Goal: Transaction & Acquisition: Subscribe to service/newsletter

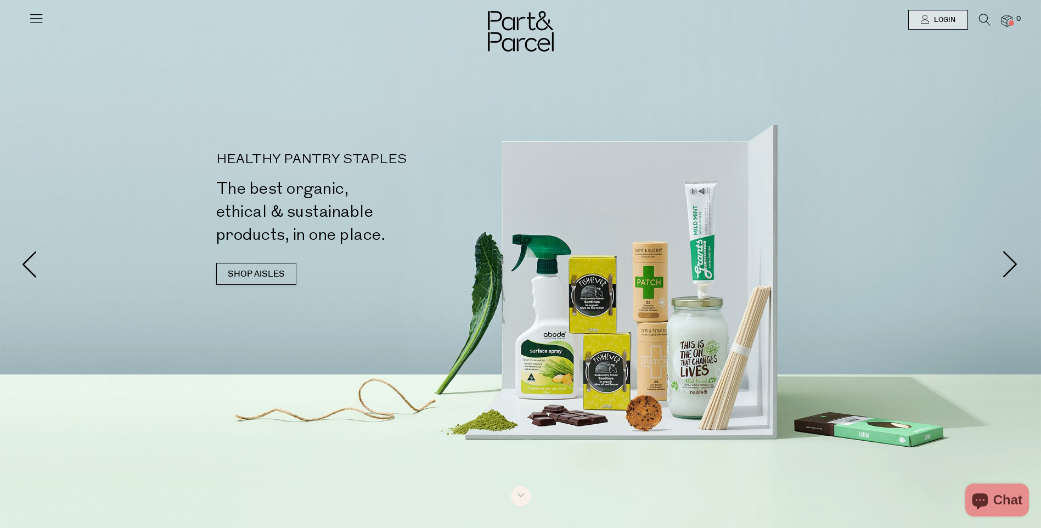
click at [38, 19] on icon at bounding box center [36, 17] width 15 height 15
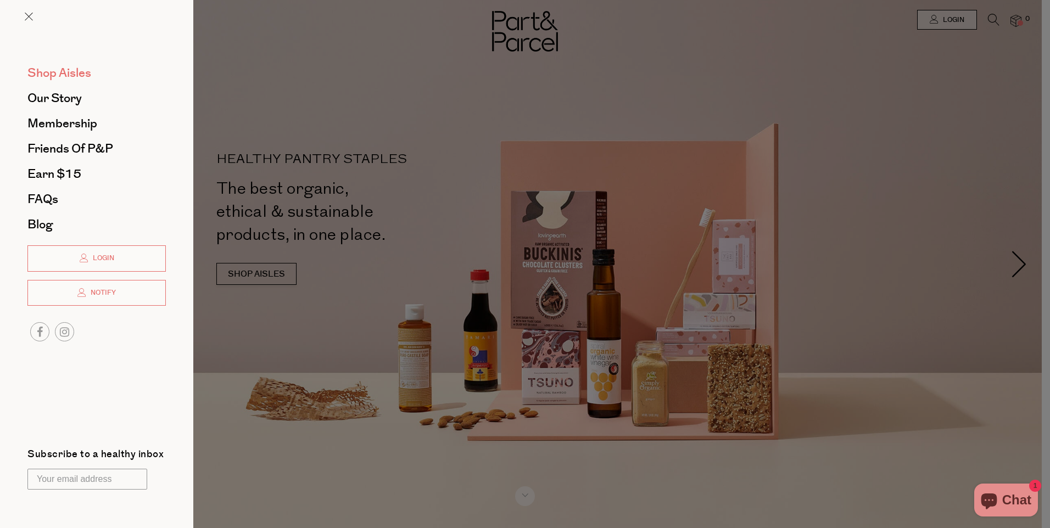
click at [72, 74] on span "Shop Aisles" at bounding box center [59, 73] width 64 height 18
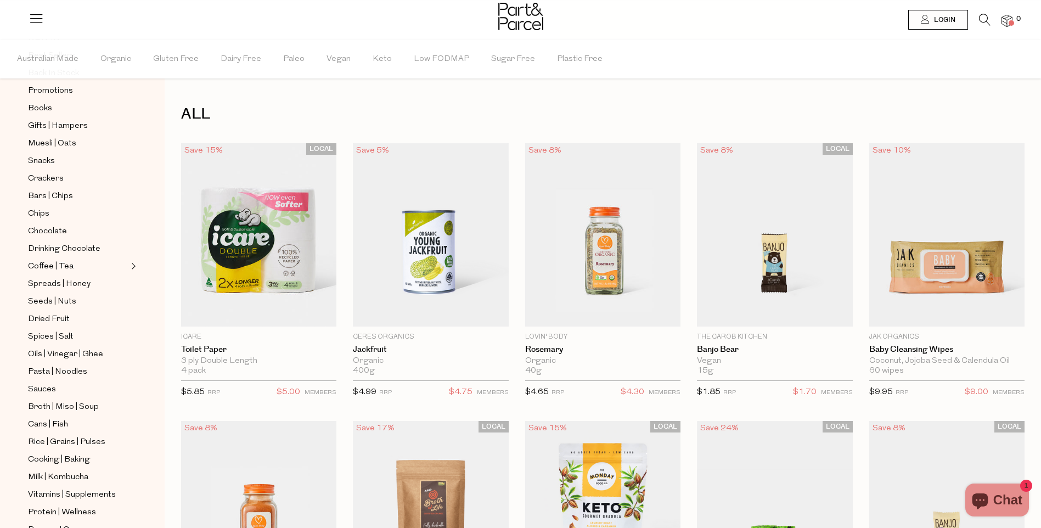
scroll to position [220, 0]
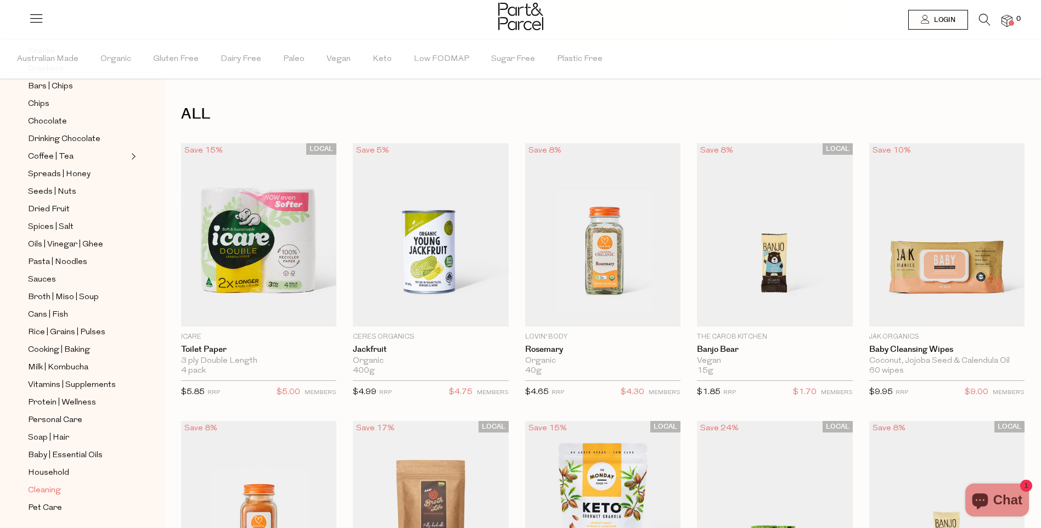
click at [49, 484] on span "Cleaning" at bounding box center [44, 490] width 33 height 13
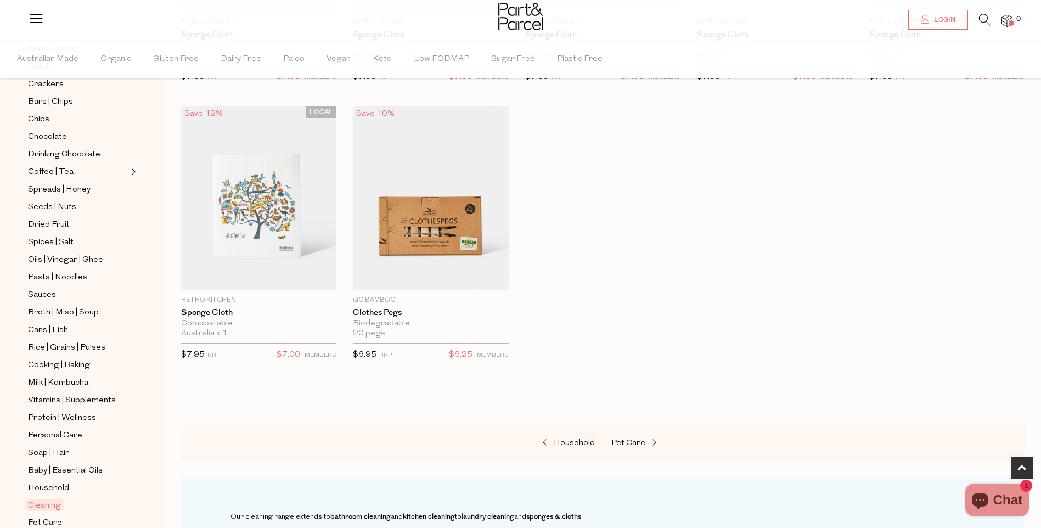
scroll to position [235, 0]
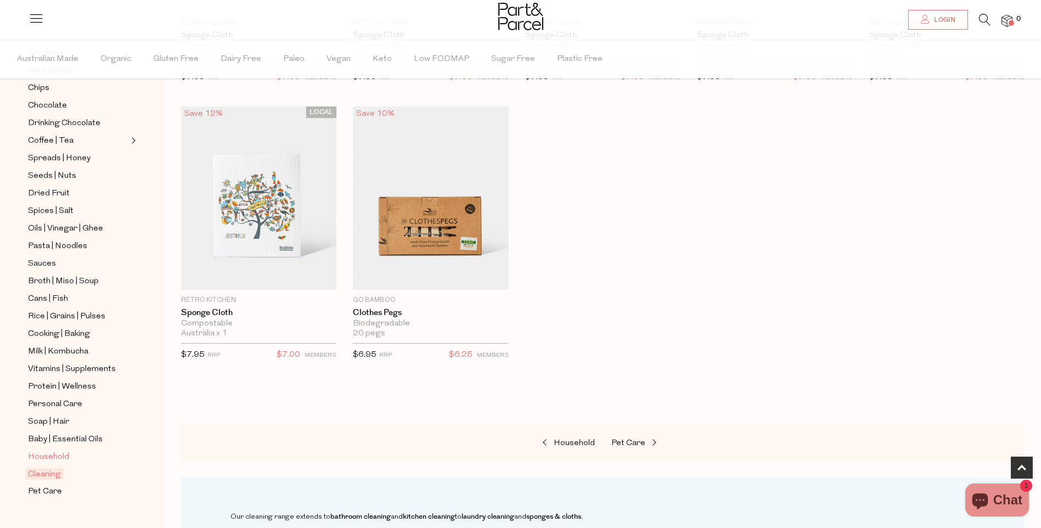
click at [50, 451] on span "Household" at bounding box center [48, 457] width 41 height 13
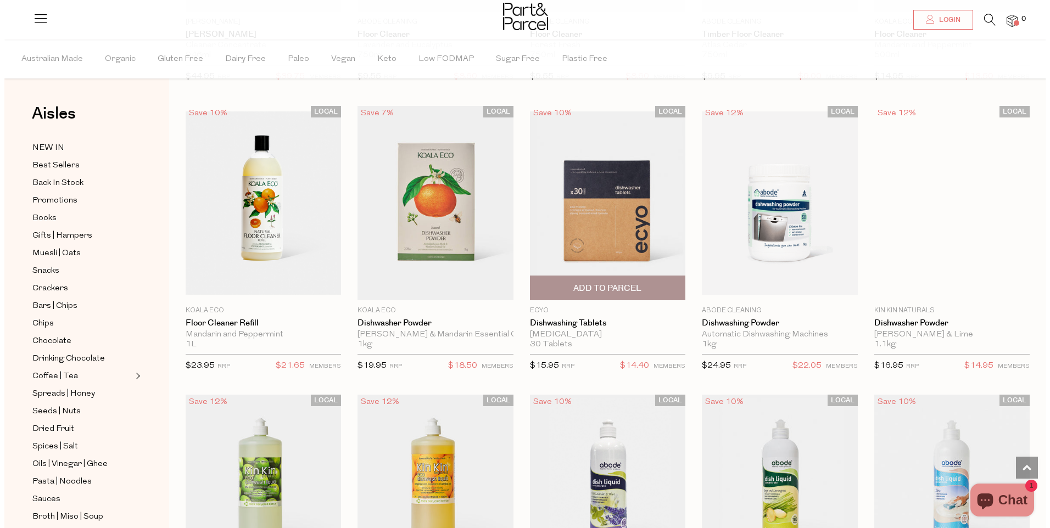
scroll to position [1436, 0]
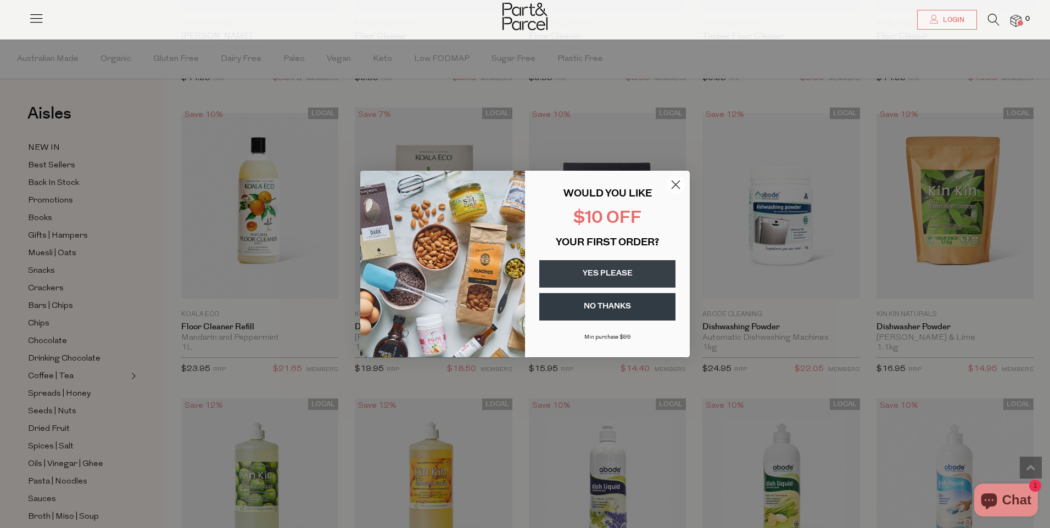
click at [600, 274] on button "YES PLEASE" at bounding box center [607, 273] width 136 height 27
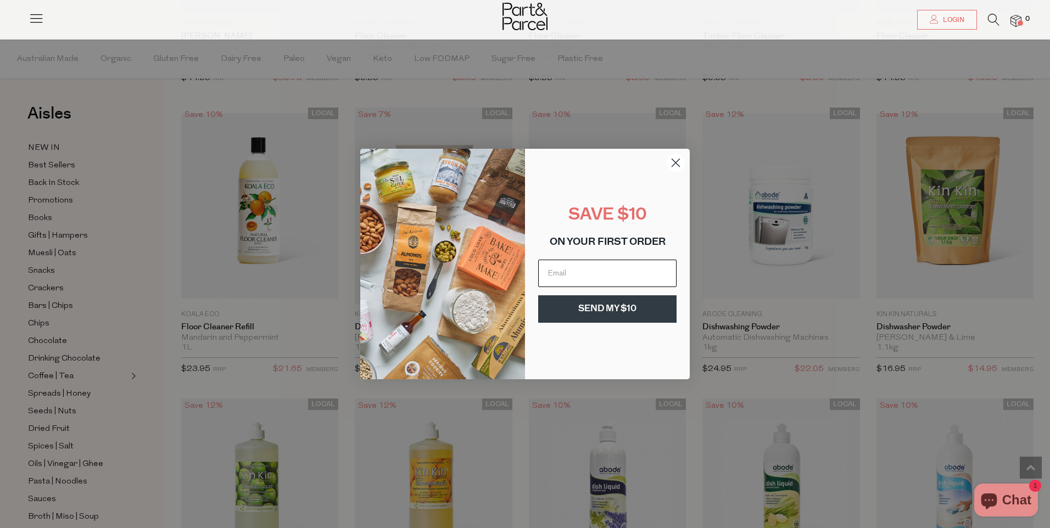
click at [587, 277] on input "Email" at bounding box center [607, 273] width 138 height 27
type input "nicolec2008@hotmail.com"
click at [609, 307] on button "SEND MY $10" at bounding box center [607, 308] width 138 height 27
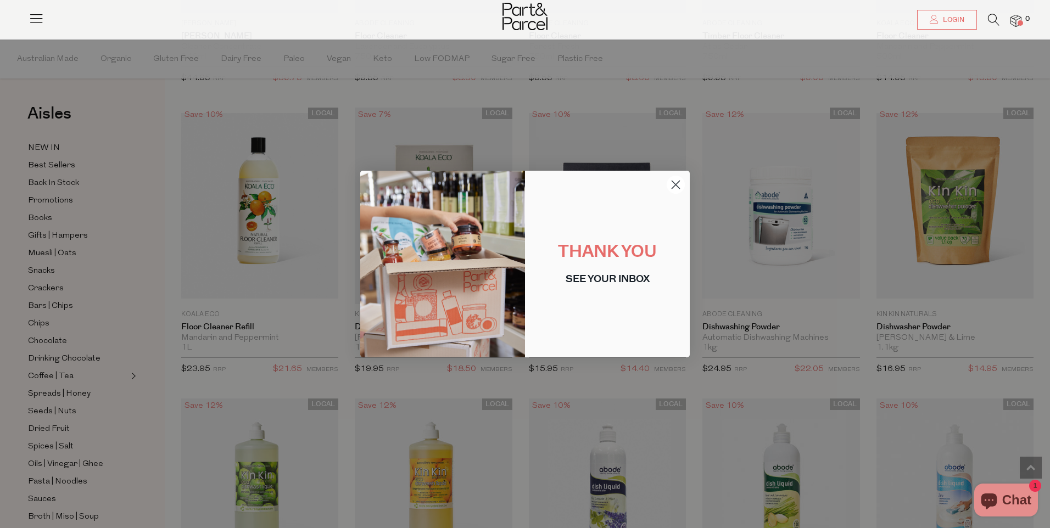
click at [672, 184] on circle "Close dialog" at bounding box center [675, 185] width 18 height 18
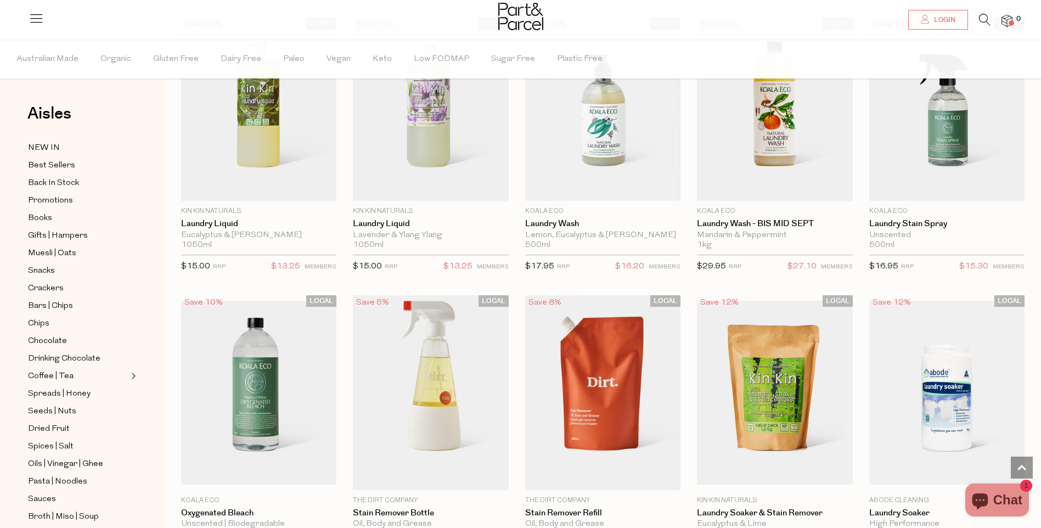
scroll to position [2415, 0]
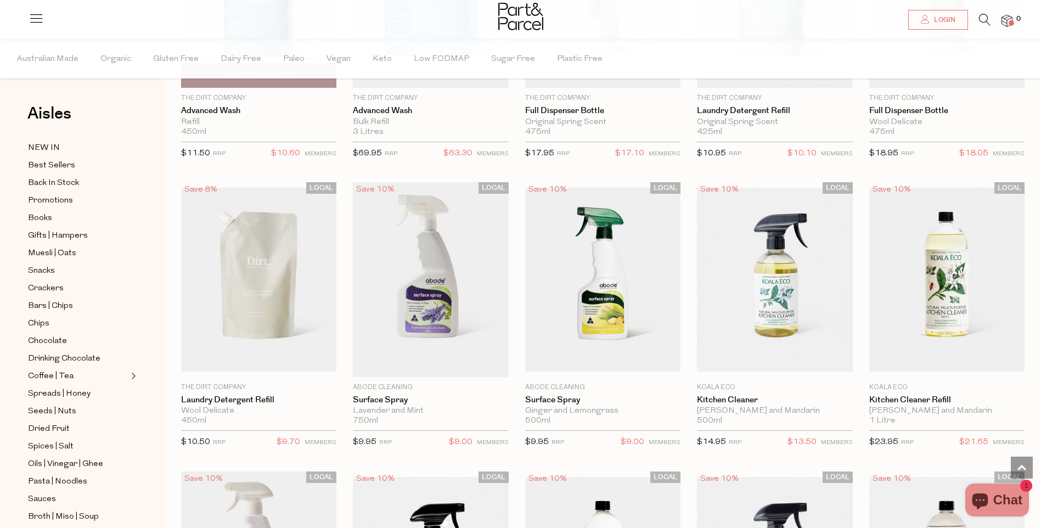
scroll to position [3349, 0]
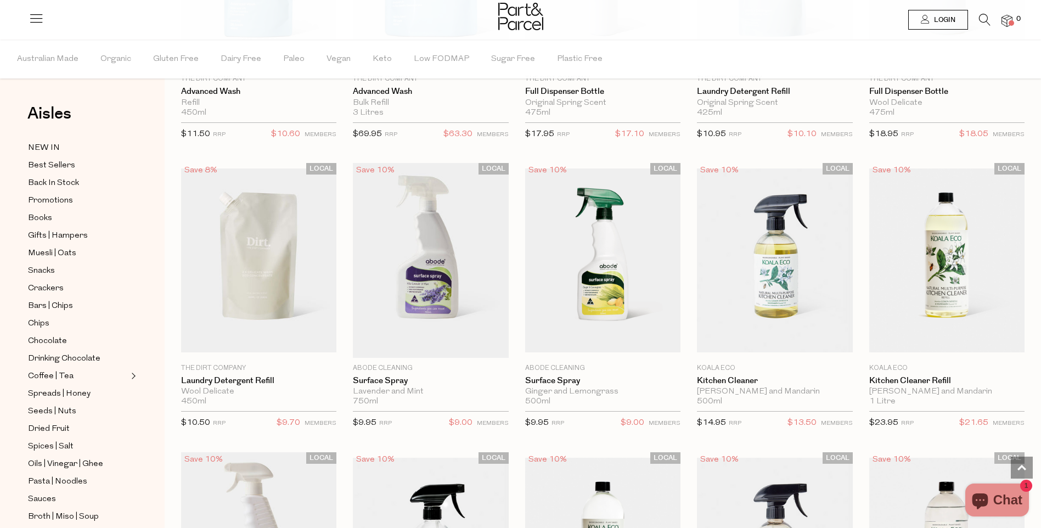
click at [956, 18] on link "Login" at bounding box center [939, 20] width 60 height 20
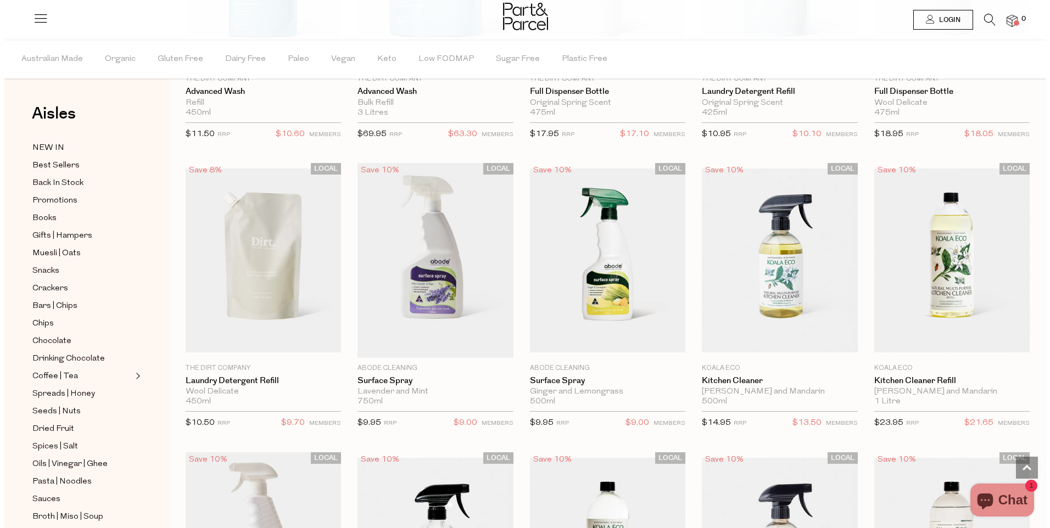
scroll to position [3370, 0]
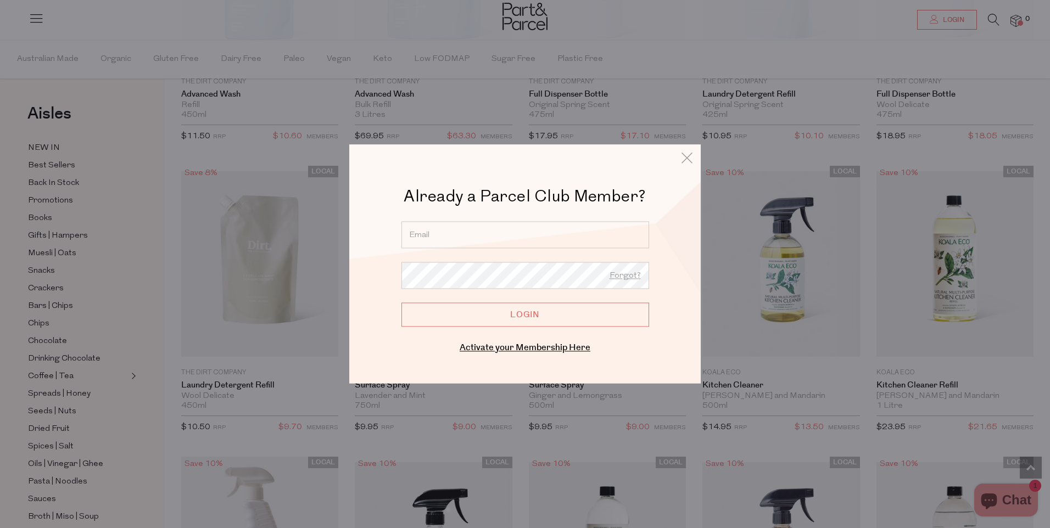
click at [493, 240] on input "email" at bounding box center [525, 234] width 248 height 27
type input "nicolec2008@hotmail.com"
click at [503, 345] on link "Activate your Membership Here" at bounding box center [524, 347] width 131 height 13
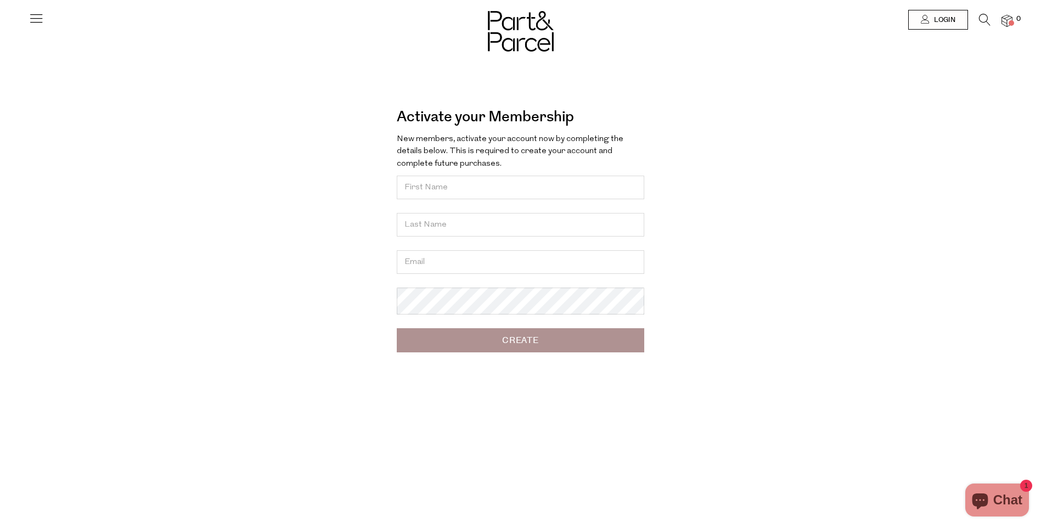
click at [430, 192] on input "text" at bounding box center [521, 188] width 248 height 24
type input "Nicole"
type input "E"
type input "Wilson"
type input "[EMAIL_ADDRESS][DOMAIN_NAME]"
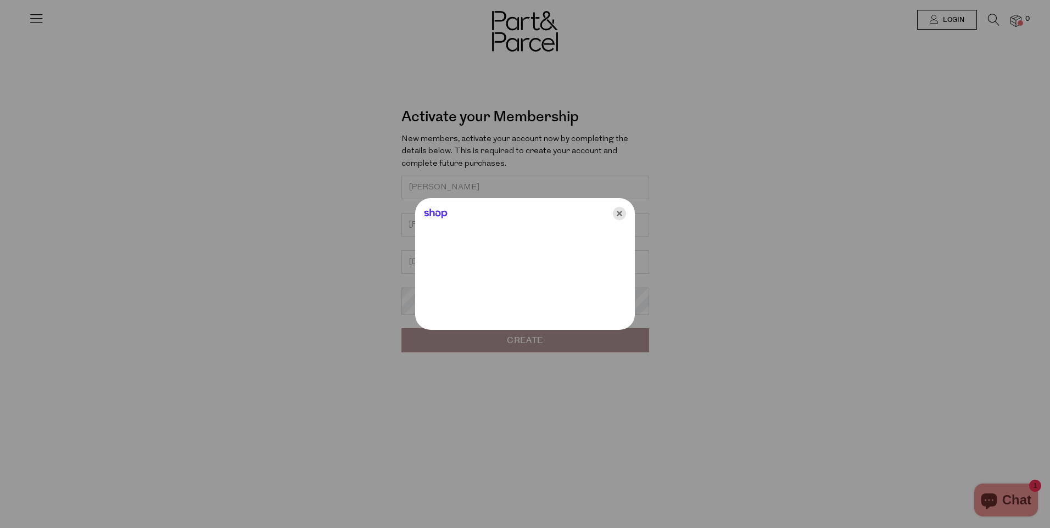
click at [624, 215] on icon "Close" at bounding box center [619, 213] width 13 height 13
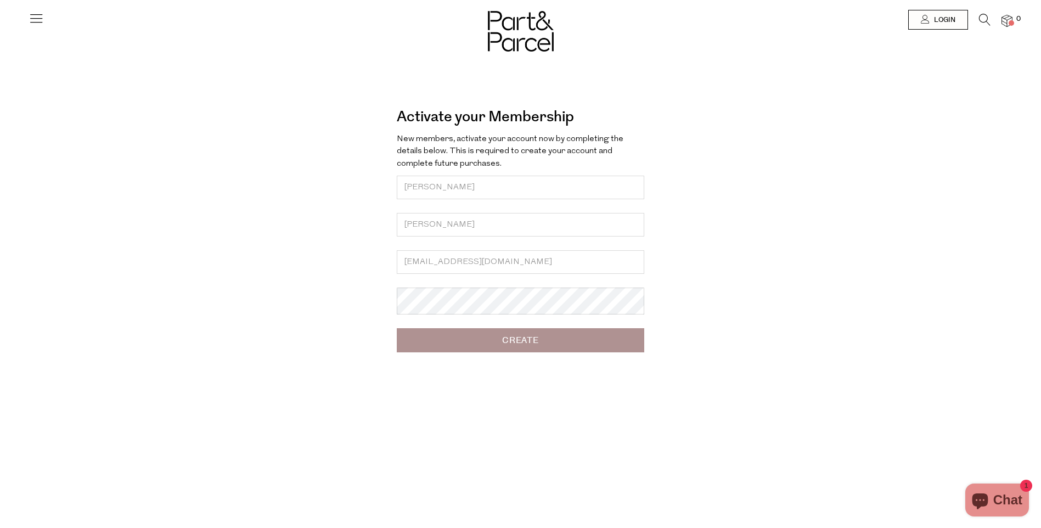
click at [528, 350] on input "Create" at bounding box center [521, 340] width 248 height 24
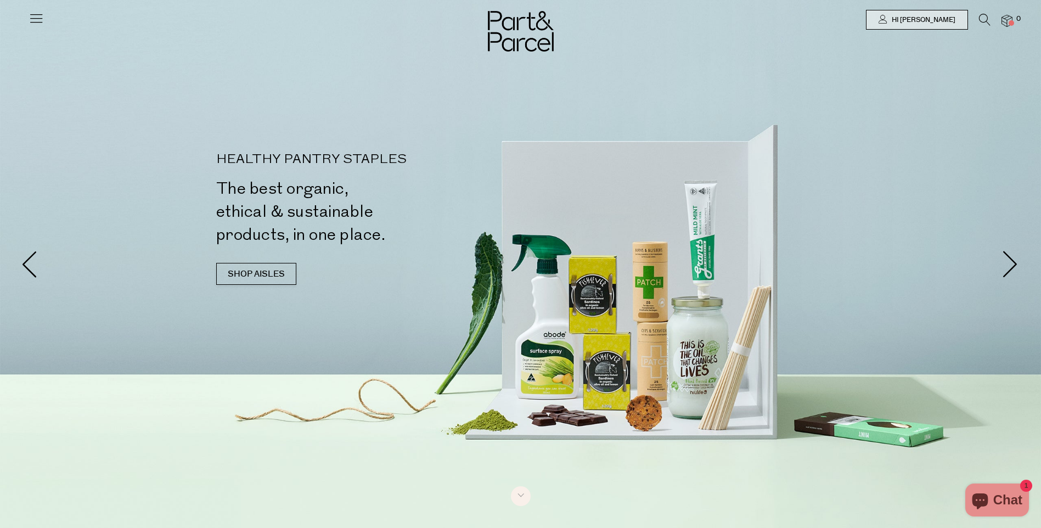
click at [1010, 20] on span at bounding box center [1011, 22] width 5 height 5
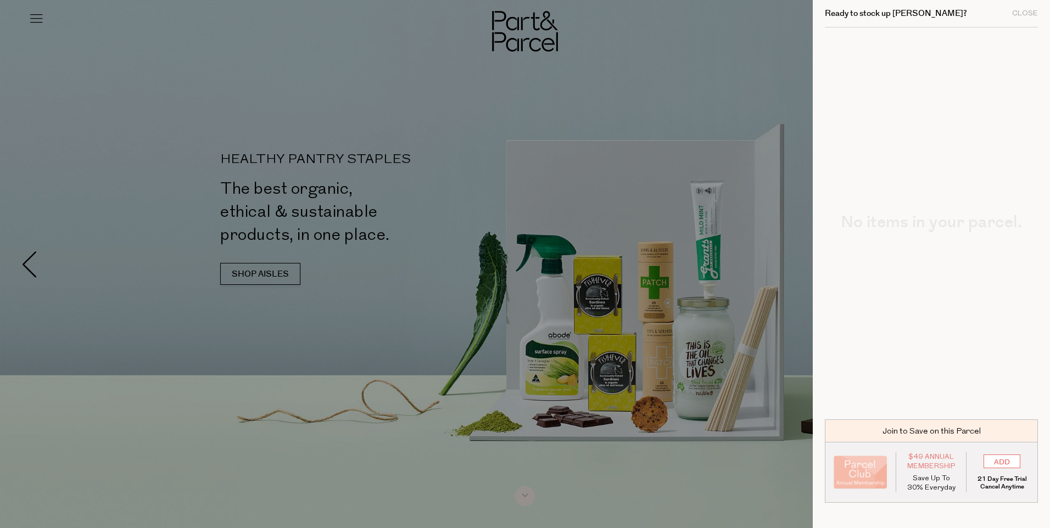
click at [631, 476] on div at bounding box center [525, 264] width 1050 height 528
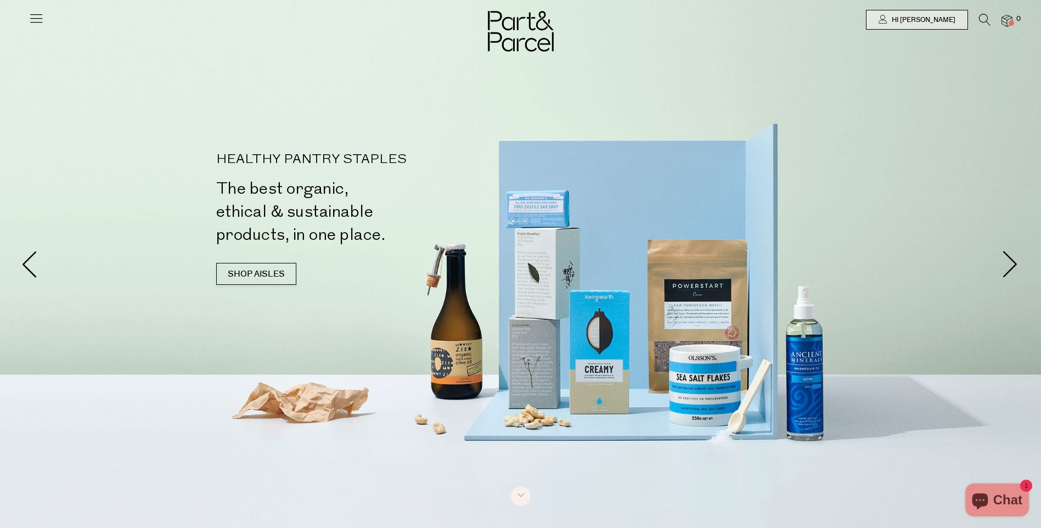
click at [38, 20] on icon at bounding box center [36, 17] width 15 height 15
